Goal: Information Seeking & Learning: Learn about a topic

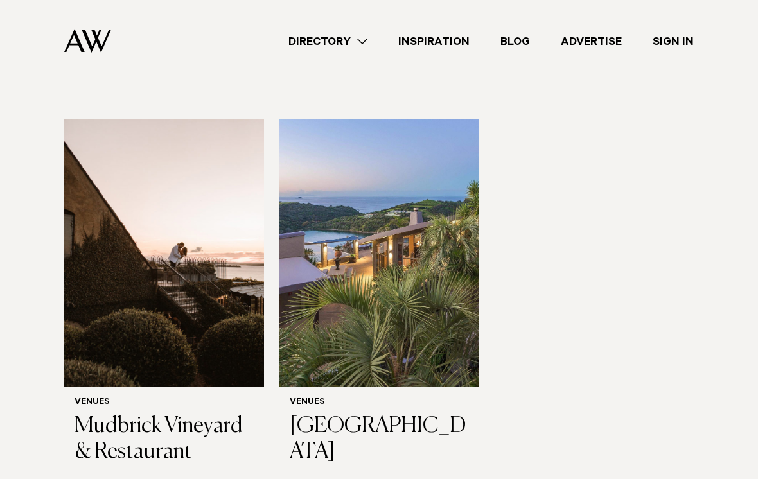
scroll to position [234, 0]
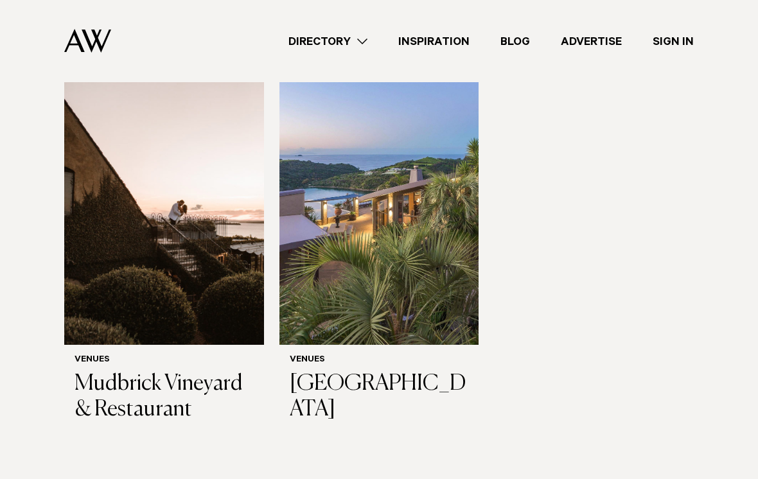
click at [394, 253] on img at bounding box center [379, 211] width 200 height 268
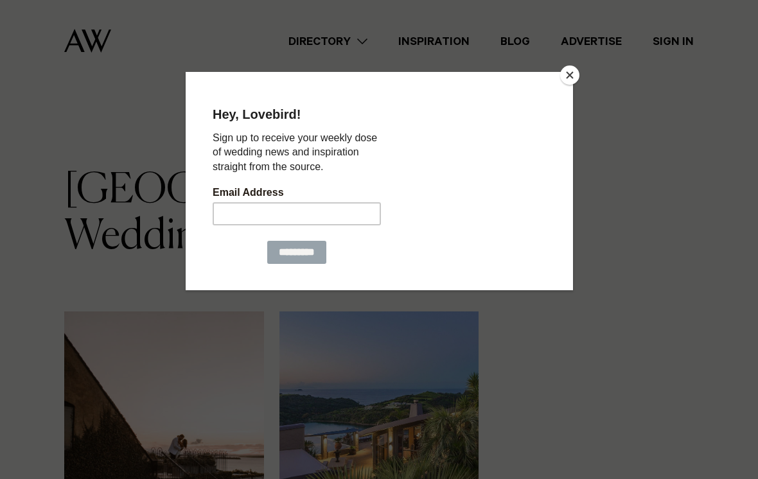
scroll to position [254, 0]
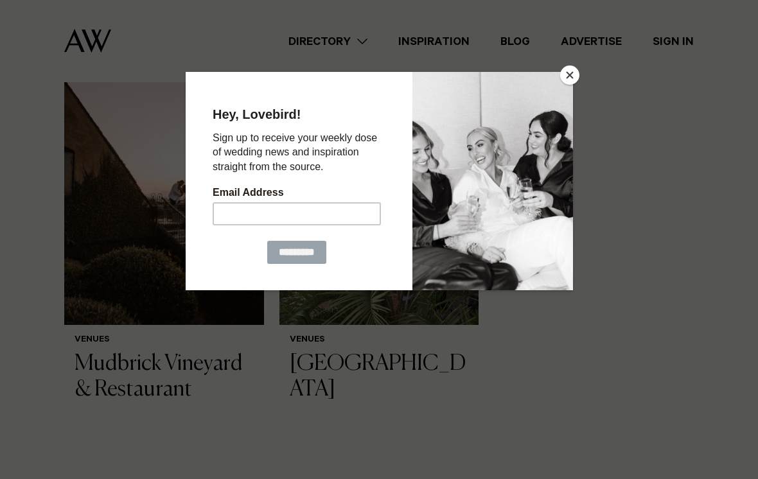
click at [569, 80] on button "Close" at bounding box center [569, 74] width 19 height 19
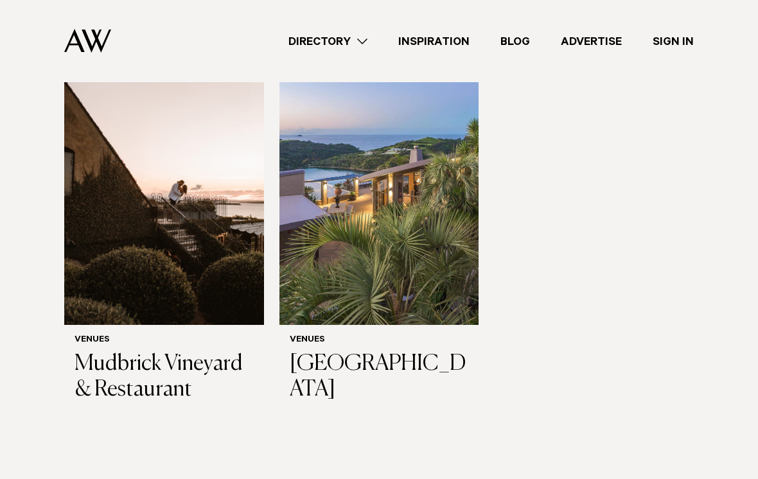
click at [171, 232] on img at bounding box center [164, 191] width 200 height 268
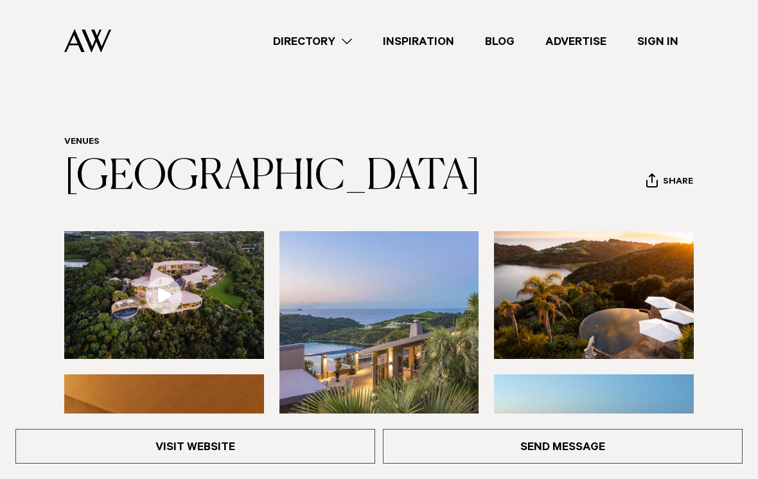
click at [166, 297] on link at bounding box center [164, 295] width 200 height 128
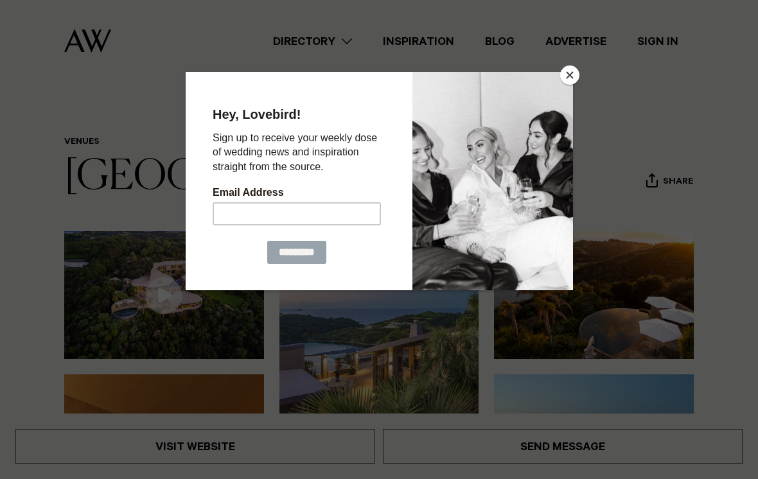
click at [574, 79] on button "Close" at bounding box center [569, 74] width 19 height 19
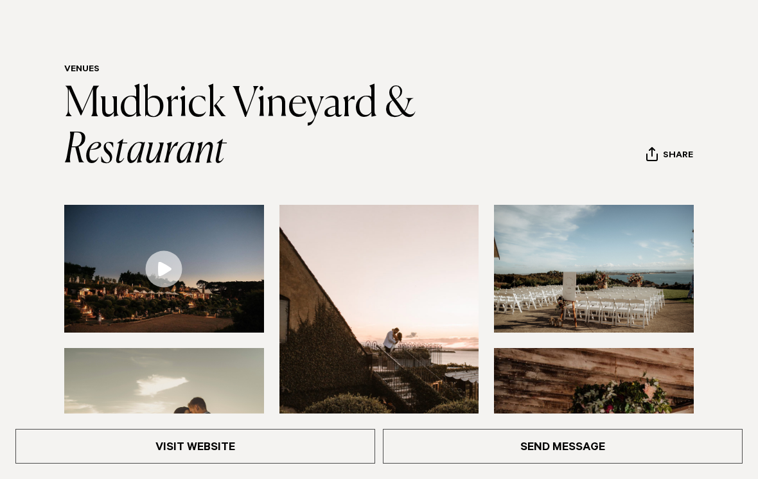
scroll to position [94, 0]
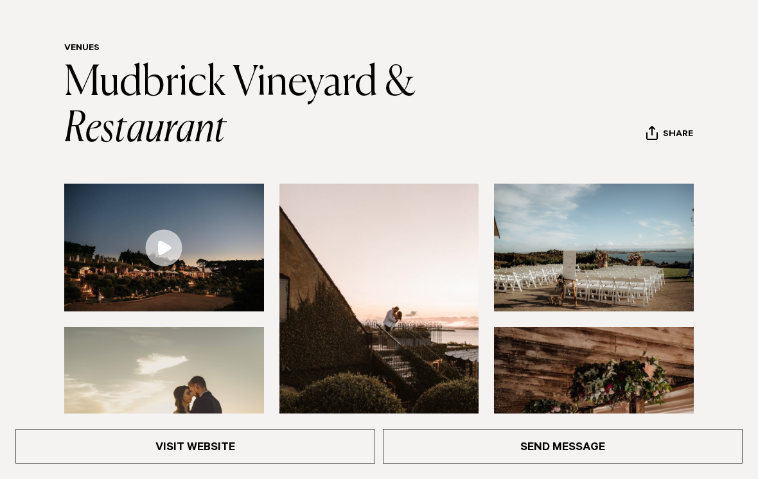
click at [166, 245] on link at bounding box center [164, 248] width 200 height 128
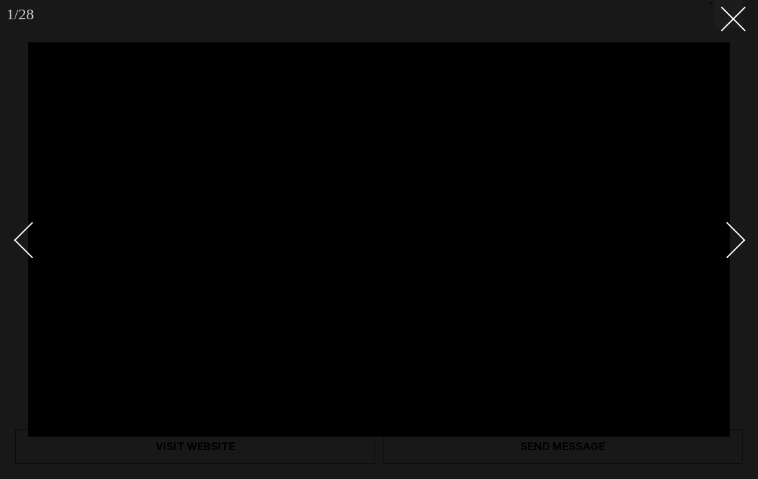
click at [734, 15] on icon at bounding box center [727, 13] width 15 height 15
